Goal: Task Accomplishment & Management: Manage account settings

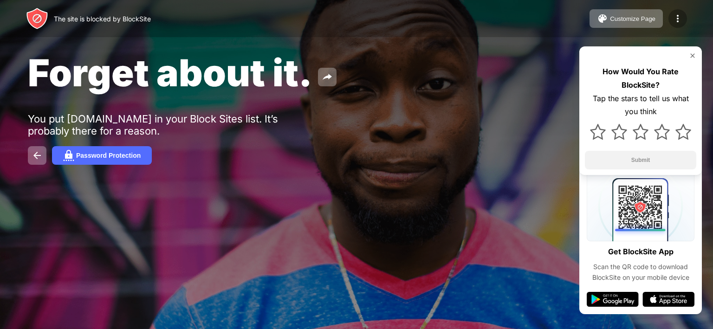
click at [677, 21] on img at bounding box center [677, 18] width 11 height 11
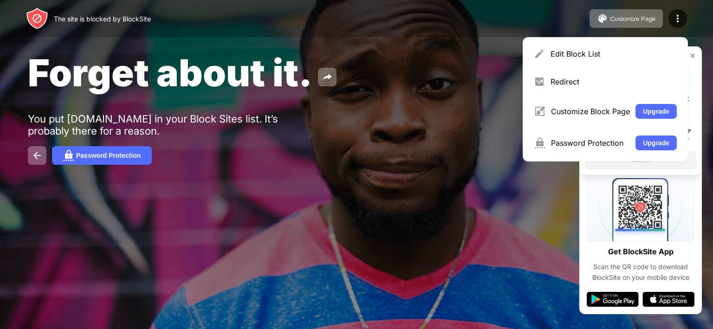
click at [560, 65] on div "Edit Block List Redirect Customize Block Page Upgrade Password Protection Upgra…" at bounding box center [605, 99] width 165 height 124
click at [563, 63] on div "Edit Block List" at bounding box center [605, 54] width 154 height 22
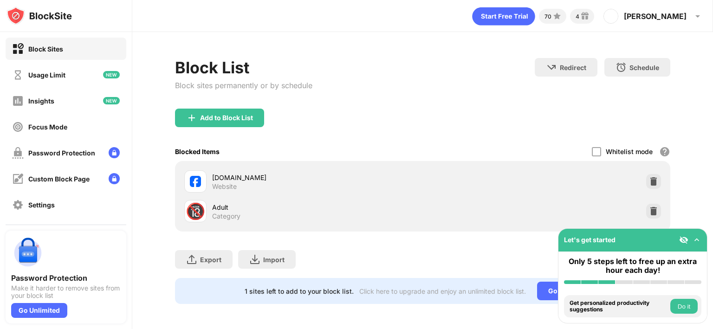
drag, startPoint x: 222, startPoint y: 176, endPoint x: 187, endPoint y: 180, distance: 35.5
click at [222, 176] on div "facebook.com" at bounding box center [317, 178] width 210 height 10
click at [187, 180] on div at bounding box center [195, 181] width 22 height 22
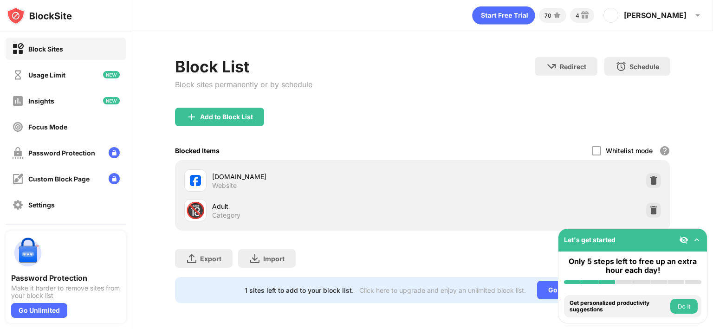
click at [431, 210] on div "🔞 Adult Category" at bounding box center [423, 210] width 484 height 30
click at [200, 169] on div at bounding box center [195, 180] width 22 height 22
click at [46, 71] on div "Usage Limit" at bounding box center [46, 75] width 37 height 8
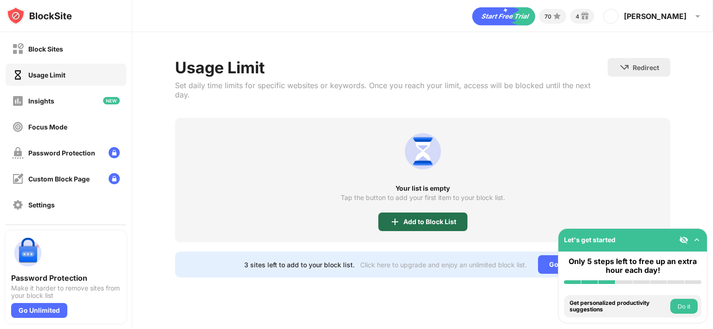
click at [435, 218] on div "Add to Block List" at bounding box center [422, 222] width 89 height 19
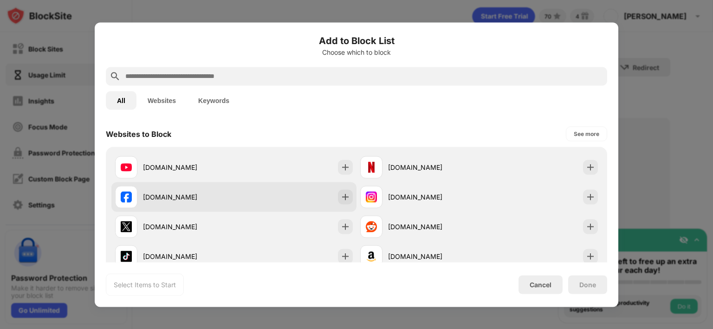
click at [186, 206] on div "facebook.com" at bounding box center [174, 197] width 119 height 22
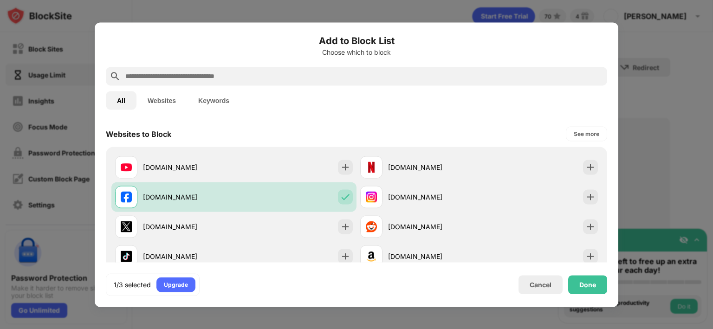
click at [605, 288] on div "Done" at bounding box center [587, 284] width 39 height 19
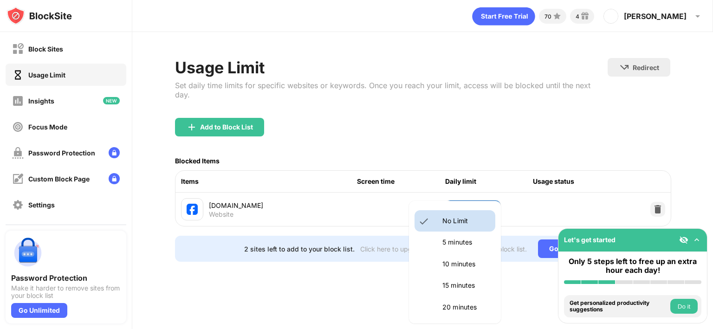
click at [462, 195] on body "Block Sites Usage Limit Insights Focus Mode Password Protection Custom Block Pa…" at bounding box center [356, 164] width 713 height 329
click at [467, 248] on li "5 minutes" at bounding box center [455, 242] width 81 height 21
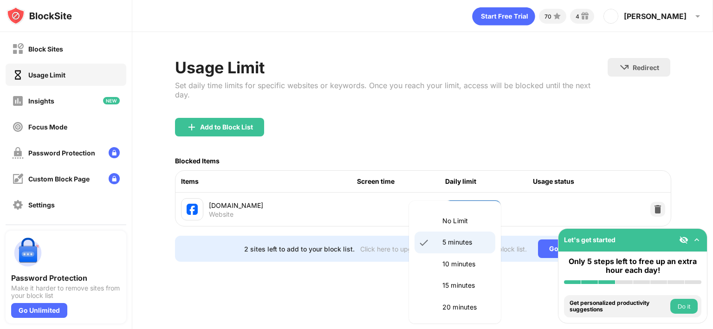
click at [474, 196] on body "Block Sites Usage Limit Insights Focus Mode Password Protection Custom Block Pa…" at bounding box center [356, 164] width 713 height 329
click at [454, 261] on p "10 minutes" at bounding box center [465, 264] width 47 height 10
type input "**"
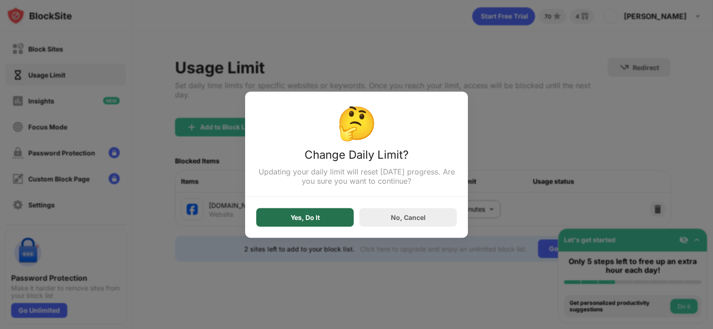
click at [324, 218] on div "Yes, Do It" at bounding box center [304, 217] width 97 height 19
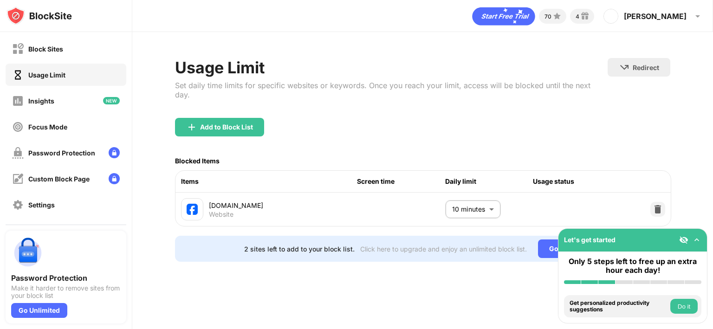
click at [451, 157] on div "Blocked Items" at bounding box center [422, 160] width 495 height 19
click at [655, 205] on img at bounding box center [657, 209] width 9 height 9
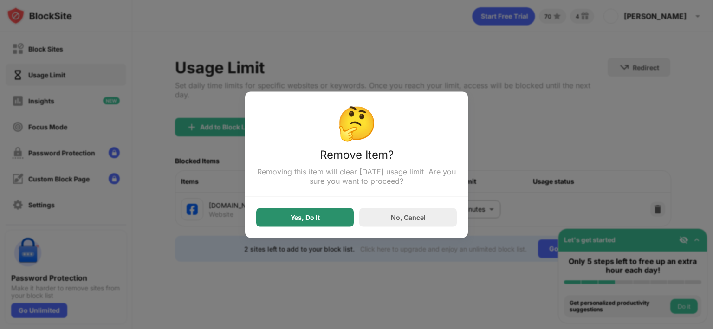
click at [310, 222] on div "Yes, Do It" at bounding box center [304, 217] width 97 height 19
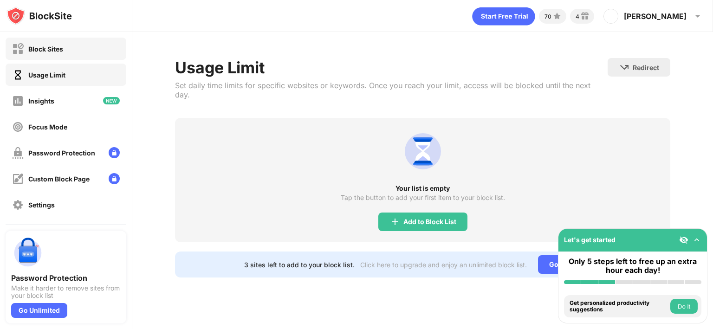
click at [55, 53] on div "Block Sites" at bounding box center [37, 49] width 51 height 12
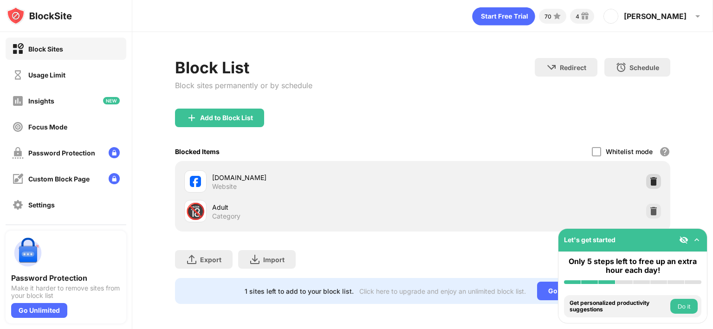
click at [649, 179] on img at bounding box center [653, 181] width 9 height 9
